Goal: Information Seeking & Learning: Understand process/instructions

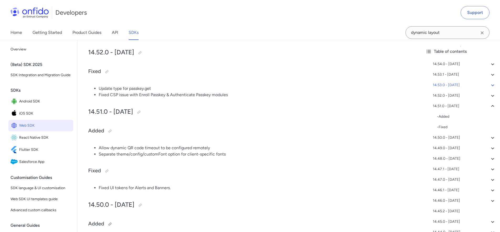
scroll to position [320, 0]
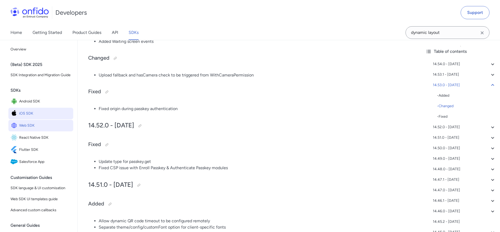
click at [28, 117] on span "iOS SDK" at bounding box center [45, 113] width 52 height 7
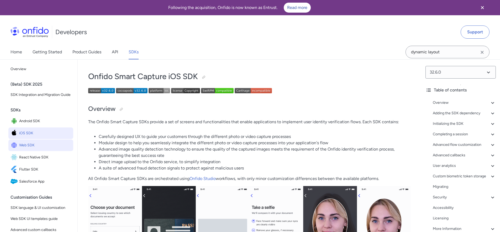
click at [30, 149] on span "Web SDK" at bounding box center [45, 144] width 52 height 7
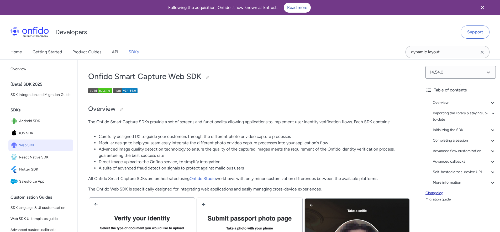
click at [436, 191] on link "Changelog" at bounding box center [460, 193] width 70 height 6
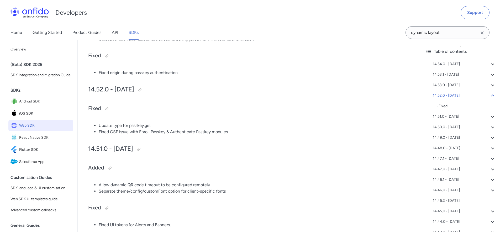
scroll to position [356, 0]
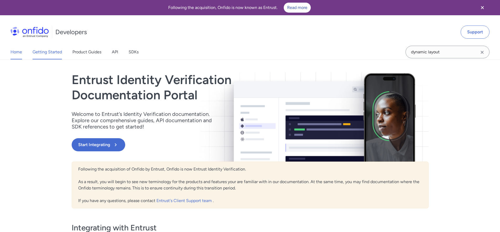
click at [58, 54] on link "Getting Started" at bounding box center [47, 52] width 29 height 15
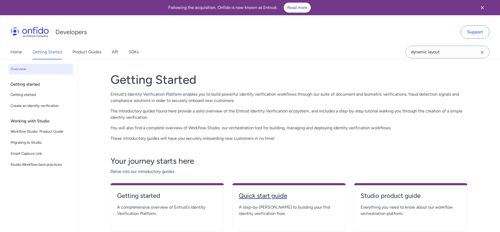
click at [276, 196] on h4 "Quick start guide" at bounding box center [289, 195] width 100 height 8
